Goal: Check status: Check status

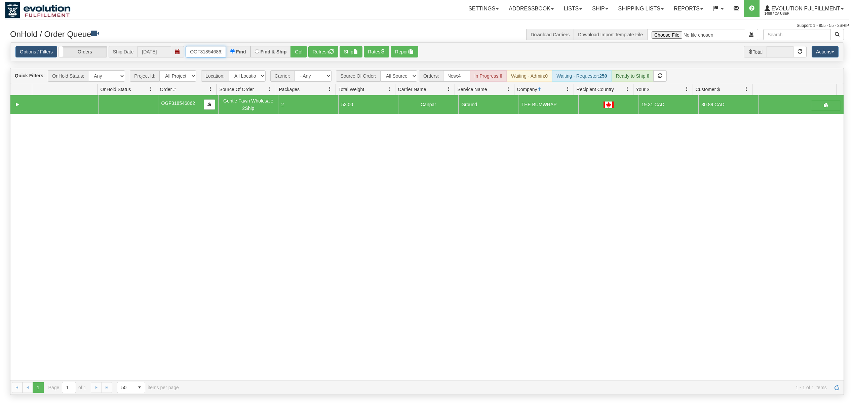
drag, startPoint x: 0, startPoint y: 0, endPoint x: 202, endPoint y: 49, distance: 208.3
click at [202, 49] on input "OGF318546862" at bounding box center [206, 51] width 40 height 11
type input "OAAI5943"
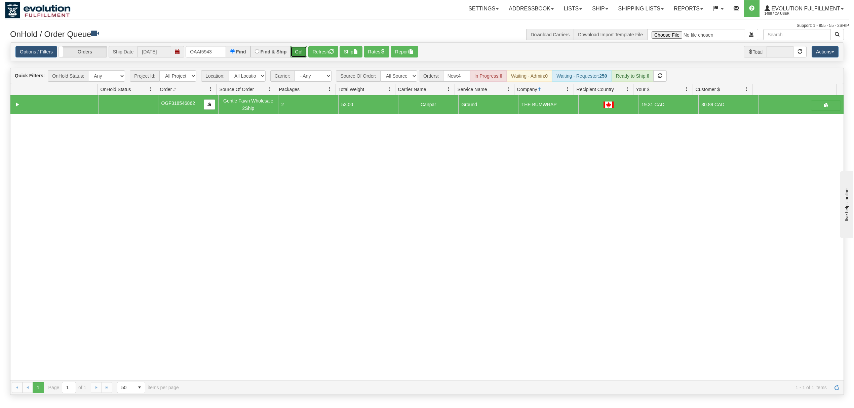
click at [302, 55] on button "Go!" at bounding box center [298, 51] width 16 height 11
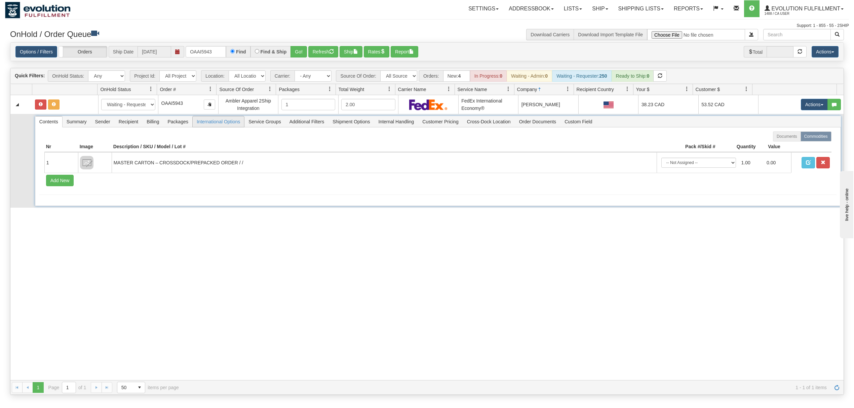
click at [213, 124] on span "International Options" at bounding box center [218, 121] width 51 height 11
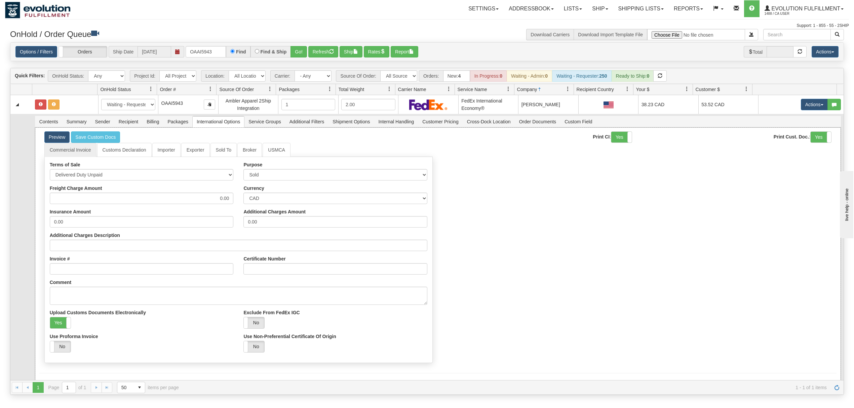
click at [622, 183] on div "Commercial Invoice Customs Declaration Importer Exporter Sold To Broker USMCA T…" at bounding box center [437, 254] width 797 height 223
click at [51, 122] on span "Contents" at bounding box center [48, 121] width 27 height 11
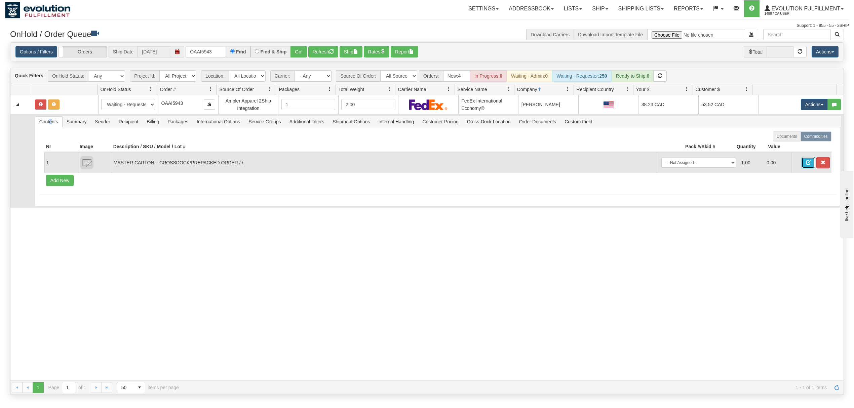
click at [806, 165] on span "button" at bounding box center [808, 162] width 5 height 5
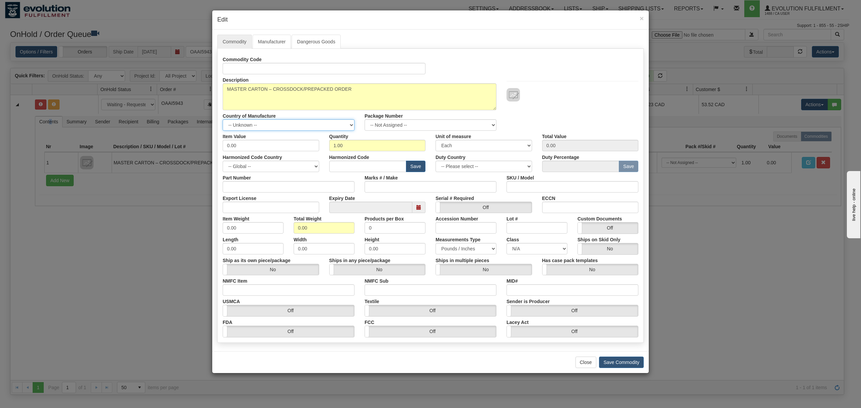
click at [247, 126] on select "-- Unknown -- AFGHANISTAN ALAND ISLANDS ALBANIA ALGERIA AMERICAN SAMOA ANDORRA …" at bounding box center [289, 124] width 132 height 11
click at [272, 67] on input "Manufacturer Code" at bounding box center [324, 68] width 203 height 11
click at [781, 254] on div "× Edit Commodity Manufacturer Dangerous Goods Commodity Code Description MASTER…" at bounding box center [430, 204] width 861 height 408
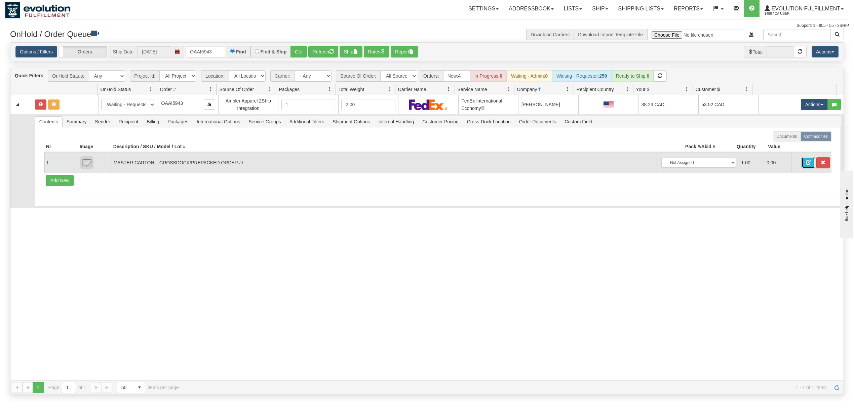
click at [806, 164] on span "button" at bounding box center [808, 162] width 5 height 5
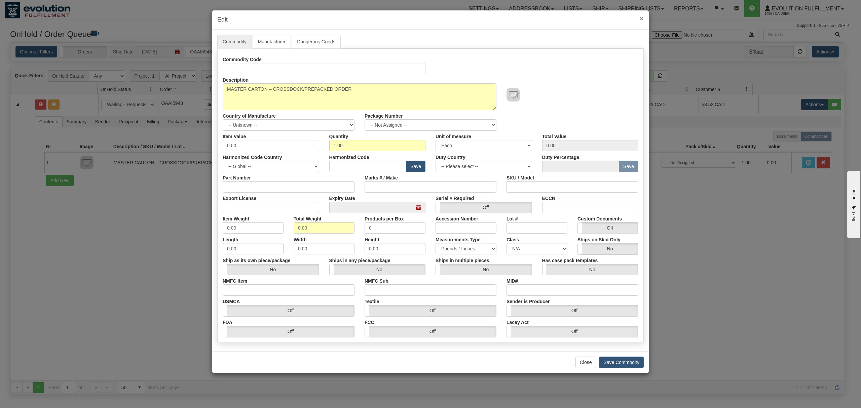
click at [640, 18] on span "×" at bounding box center [641, 18] width 4 height 8
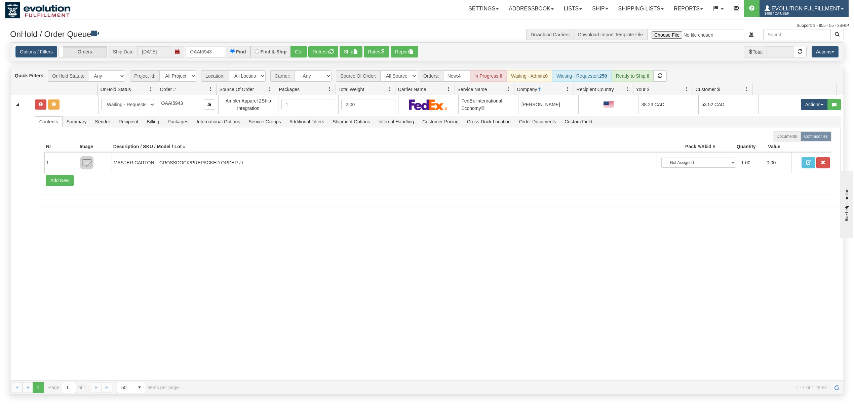
click at [785, 12] on span "1488 / CA User" at bounding box center [790, 13] width 50 height 7
click at [788, 40] on span at bounding box center [789, 40] width 5 height 5
